Goal: Transaction & Acquisition: Obtain resource

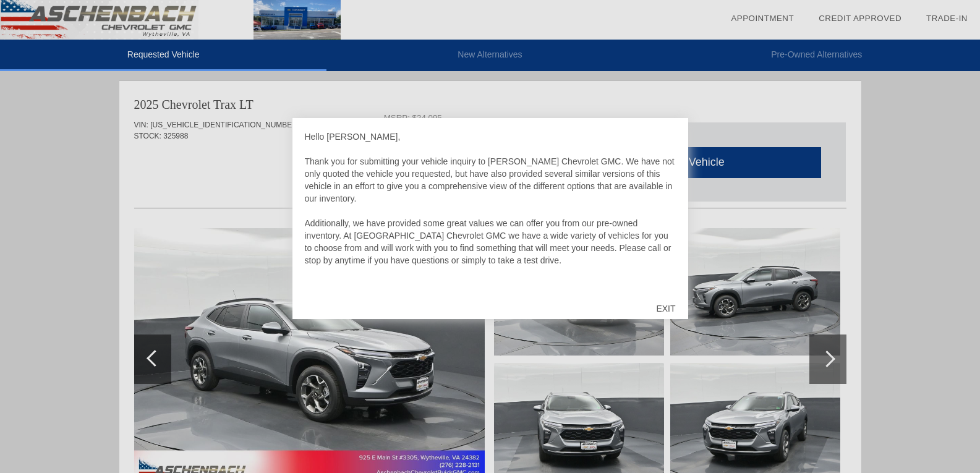
click at [669, 309] on div "EXIT" at bounding box center [666, 308] width 44 height 37
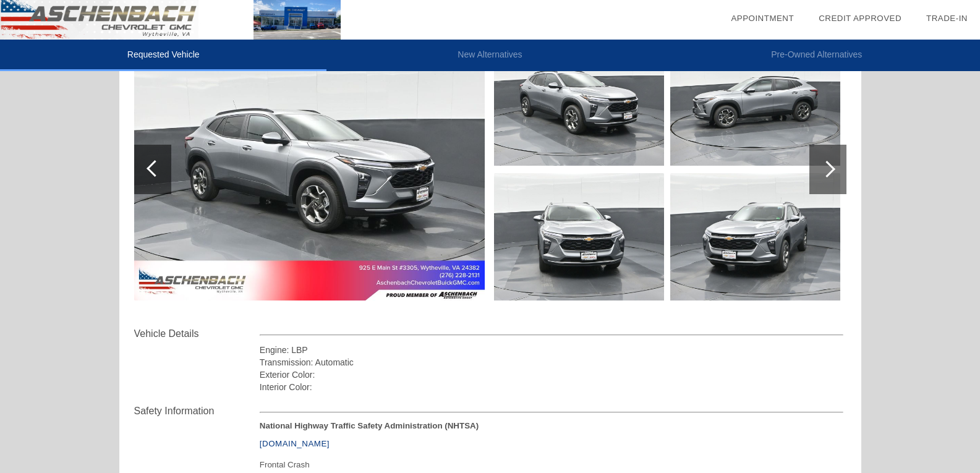
scroll to position [186, 0]
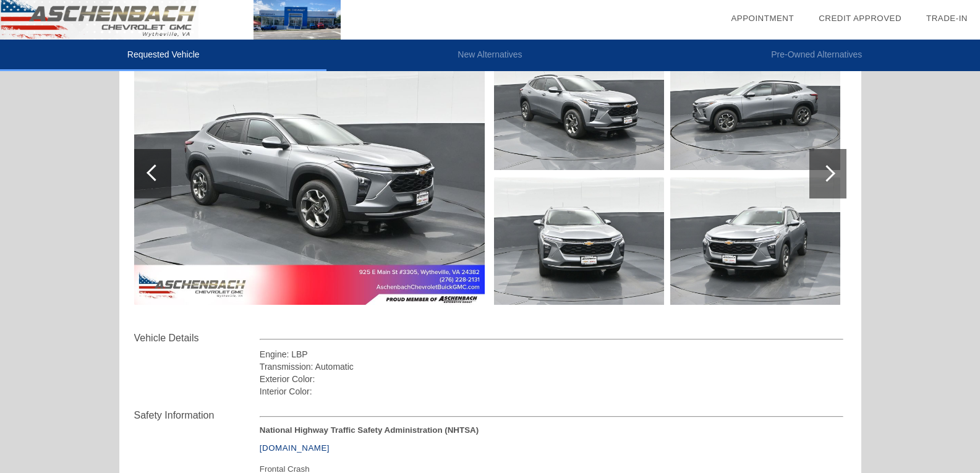
click at [837, 165] on div at bounding box center [827, 173] width 37 height 49
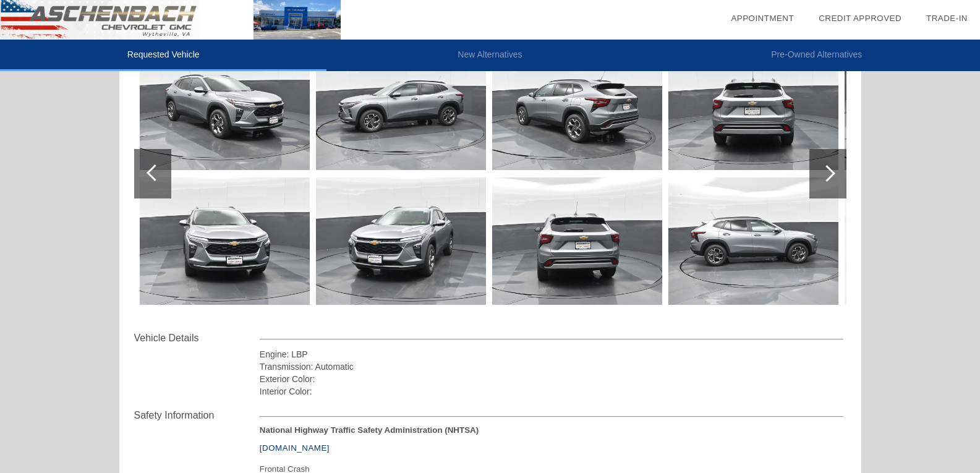
click at [836, 165] on div at bounding box center [827, 173] width 37 height 49
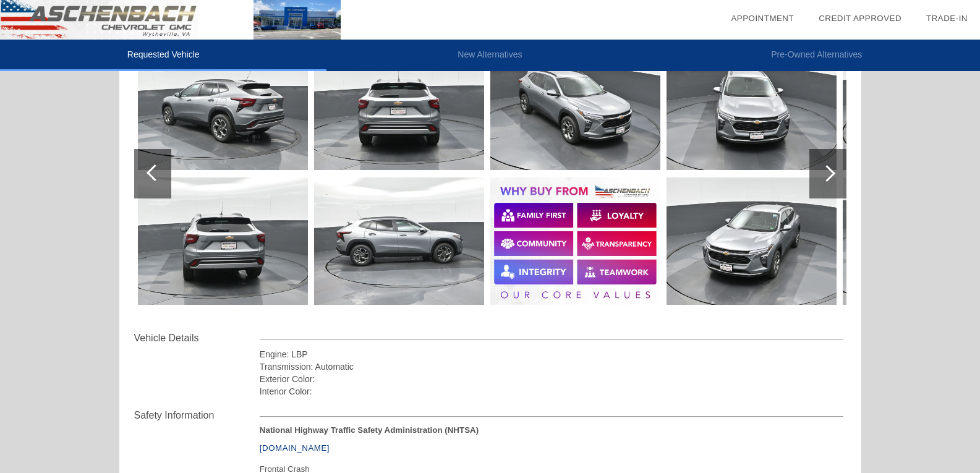
click at [836, 165] on div at bounding box center [827, 173] width 37 height 49
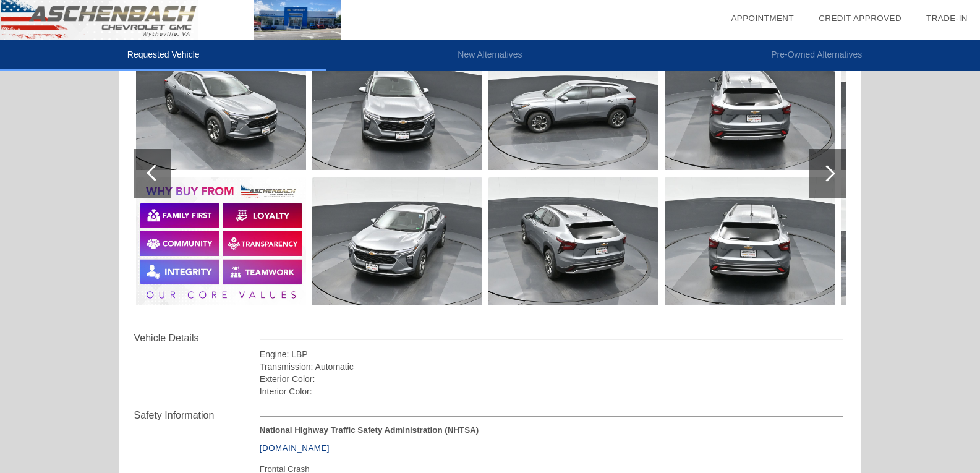
click at [836, 165] on div at bounding box center [827, 173] width 37 height 49
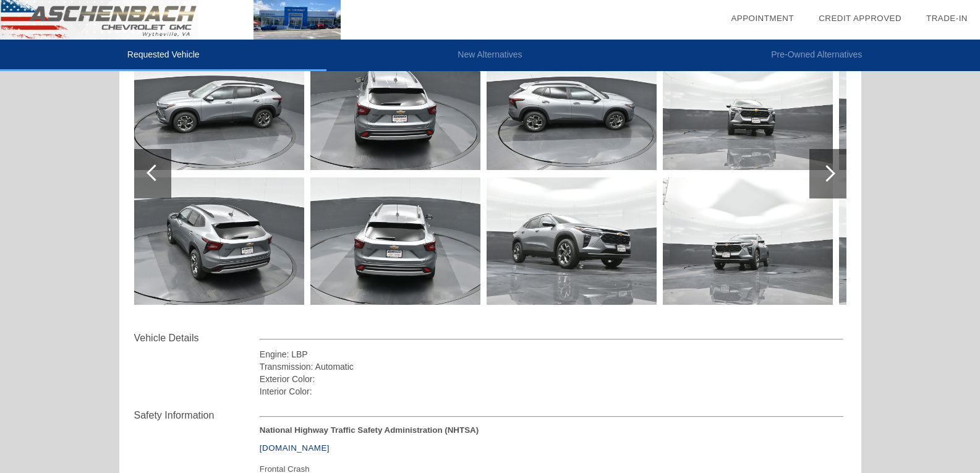
click at [836, 165] on div at bounding box center [827, 173] width 37 height 49
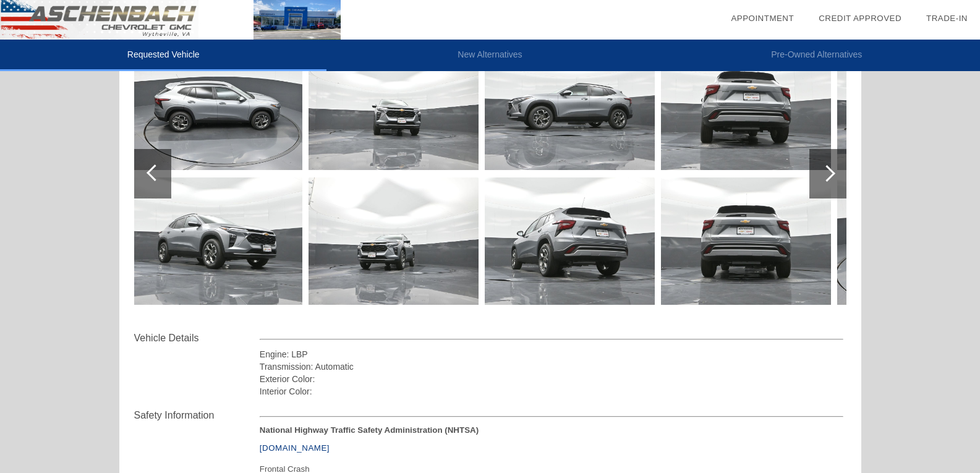
click at [836, 165] on div at bounding box center [827, 173] width 37 height 49
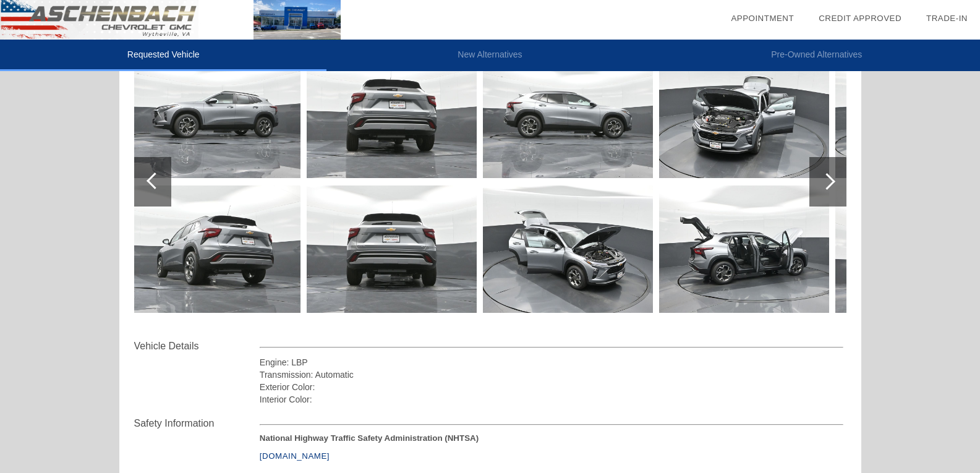
scroll to position [124, 0]
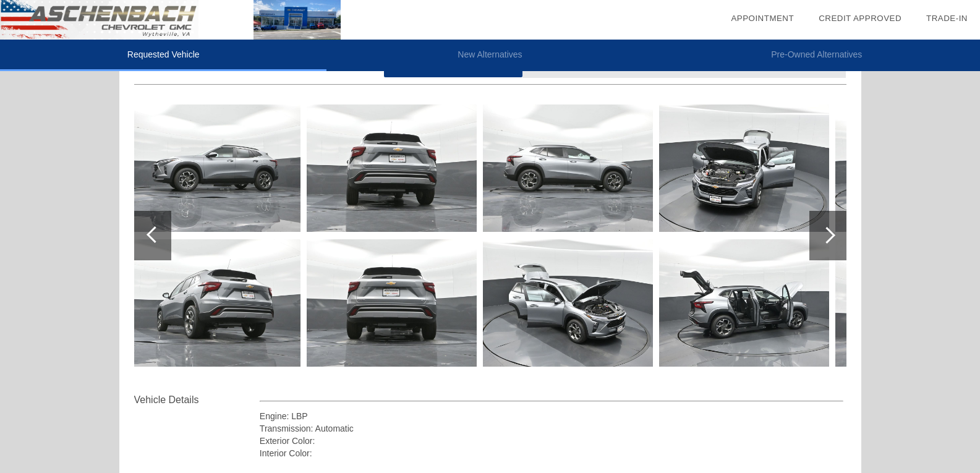
click at [819, 234] on div at bounding box center [827, 235] width 17 height 17
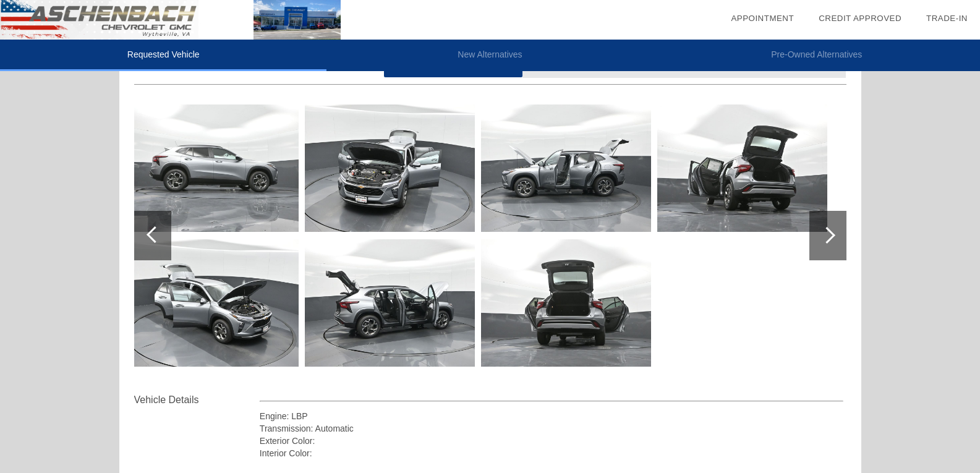
click at [819, 234] on div at bounding box center [827, 235] width 17 height 17
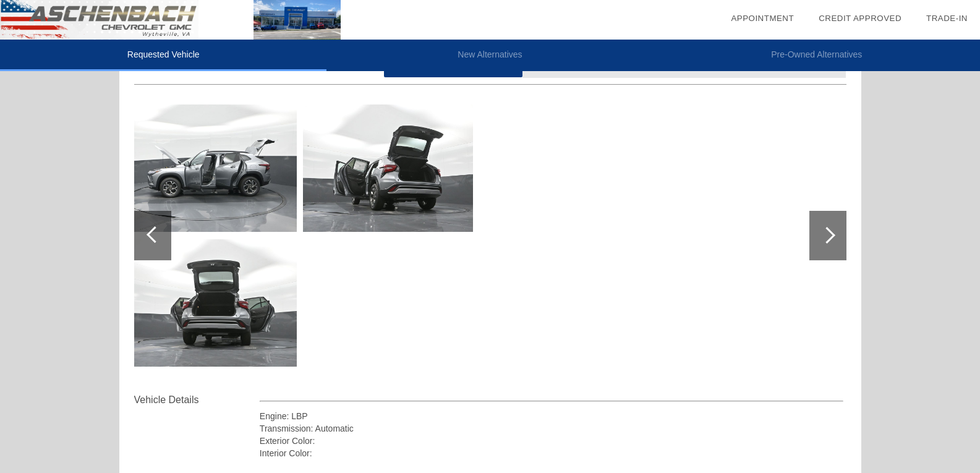
click at [826, 238] on div at bounding box center [827, 235] width 17 height 17
click at [832, 228] on div at bounding box center [827, 235] width 37 height 49
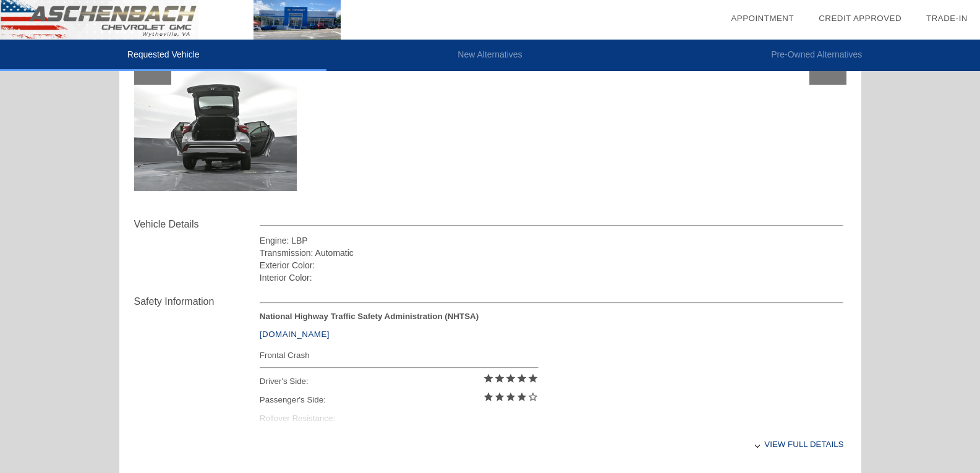
scroll to position [247, 0]
